Goal: Information Seeking & Learning: Learn about a topic

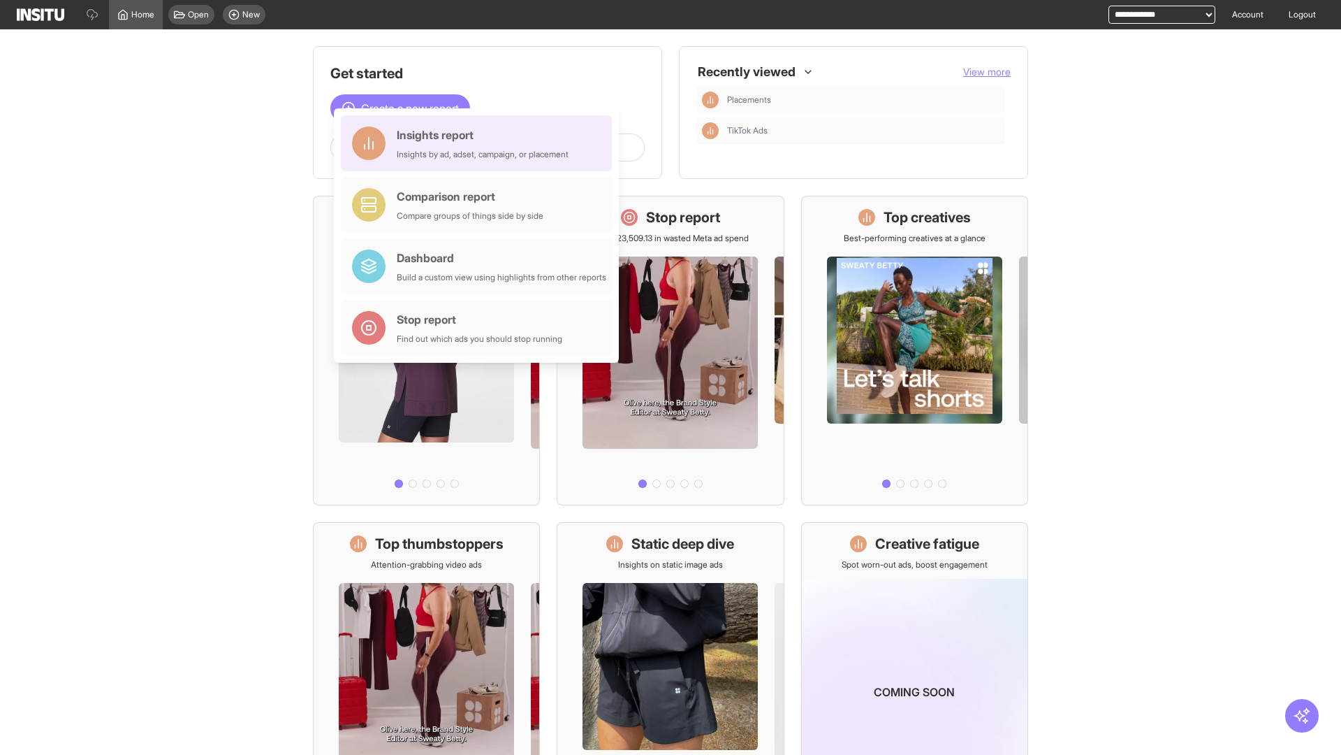
click at [480, 143] on div "Insights report Insights by ad, adset, campaign, or placement" at bounding box center [483, 143] width 172 height 34
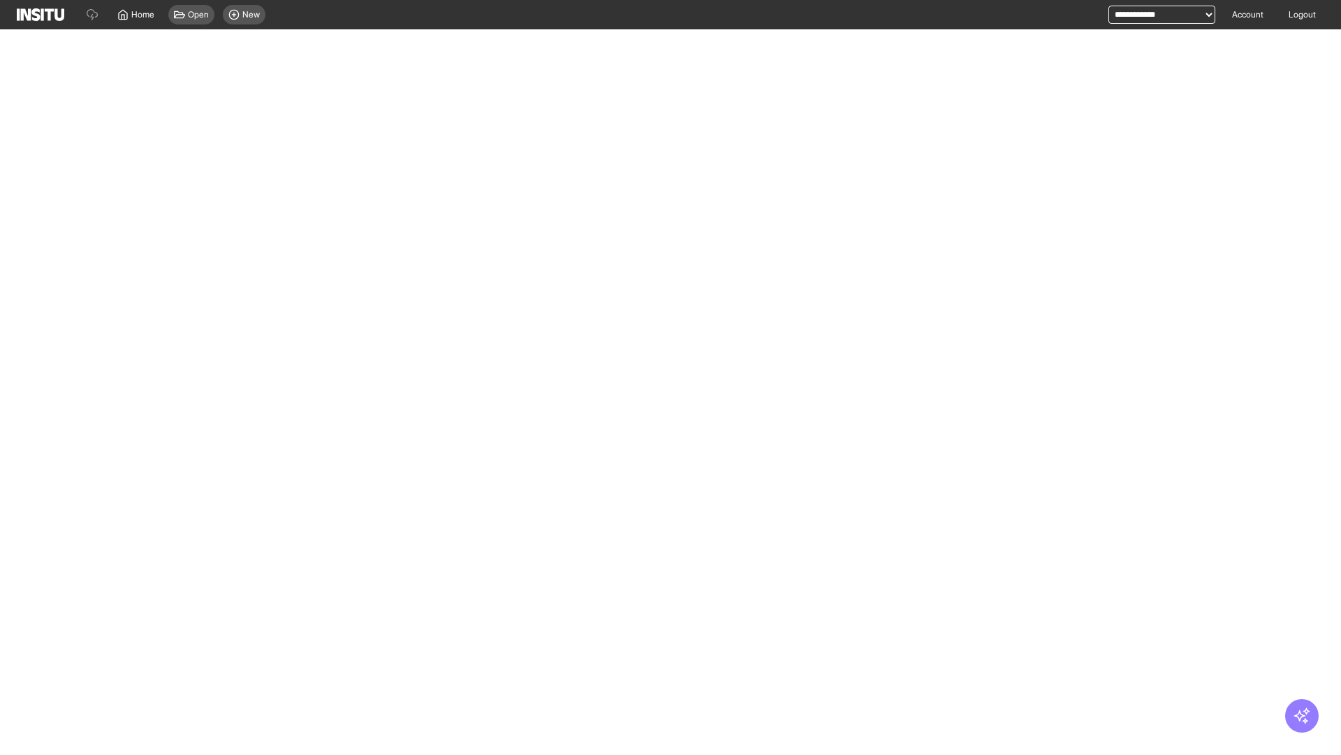
select select "**"
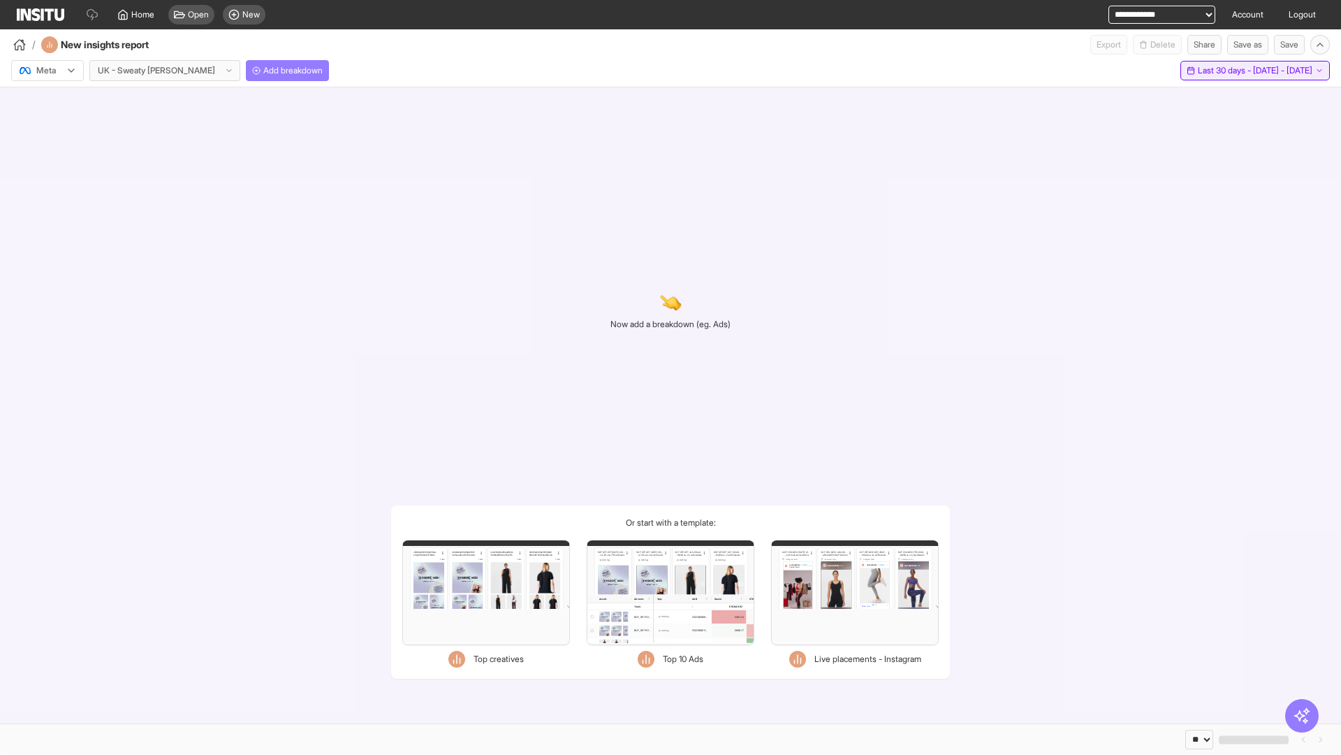
click at [1226, 71] on span "Last 30 days - [DATE] - [DATE]" at bounding box center [1255, 70] width 115 height 11
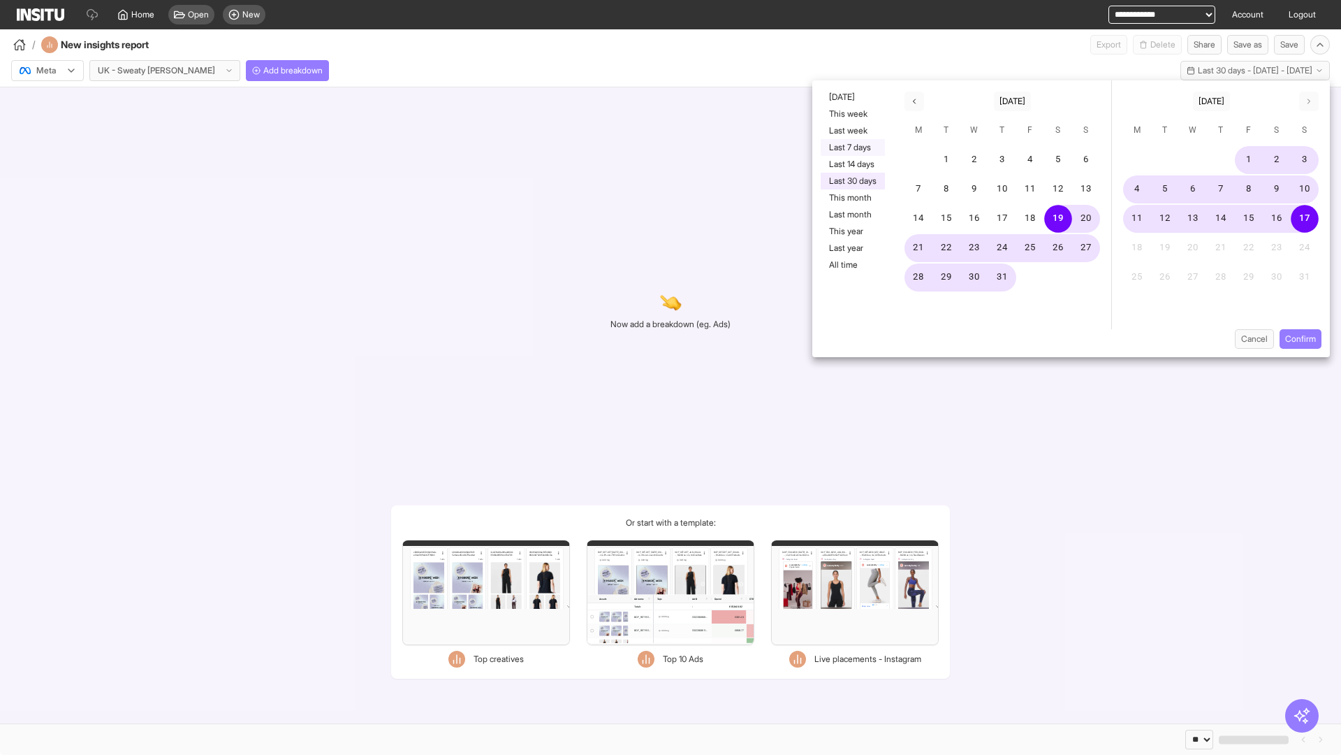
click at [852, 147] on button "Last 7 days" at bounding box center [853, 147] width 64 height 17
